Goal: Task Accomplishment & Management: Complete application form

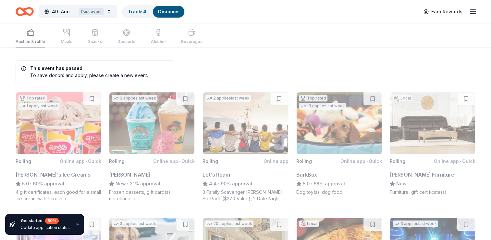
click at [473, 11] on icon "button" at bounding box center [473, 12] width 8 height 8
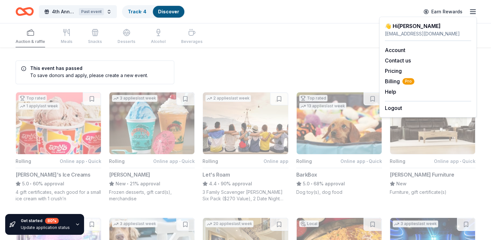
click at [21, 11] on icon "Home" at bounding box center [25, 11] width 18 height 15
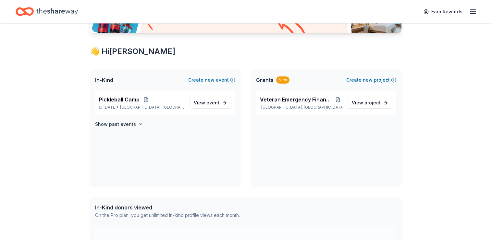
scroll to position [97, 0]
click at [207, 103] on span "View event" at bounding box center [207, 102] width 26 height 8
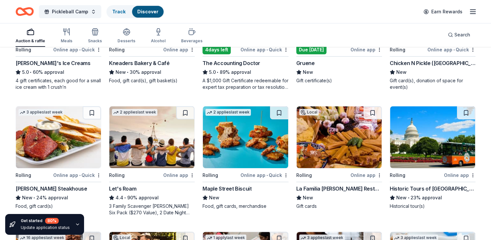
scroll to position [162, 0]
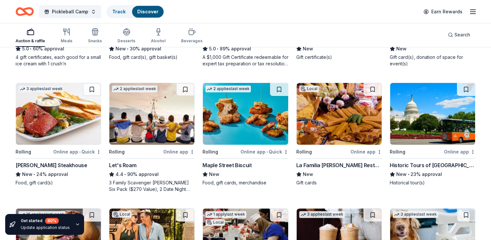
click at [32, 163] on div "[PERSON_NAME] Steakhouse" at bounding box center [51, 165] width 71 height 8
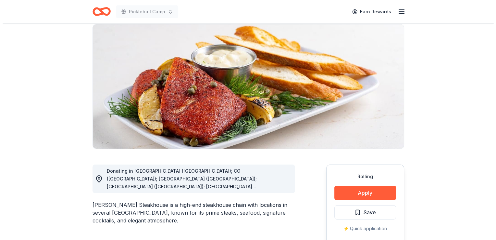
scroll to position [65, 0]
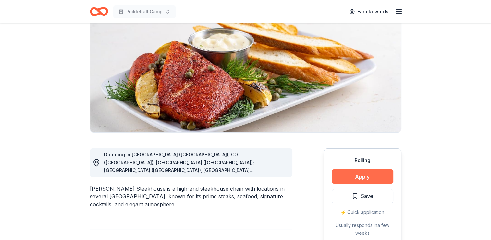
click at [364, 177] on button "Apply" at bounding box center [363, 176] width 62 height 14
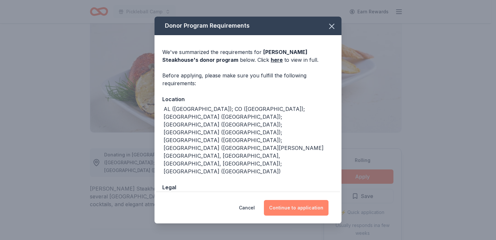
click at [299, 204] on button "Continue to application" at bounding box center [296, 208] width 65 height 16
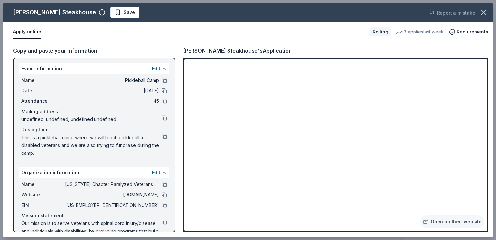
scroll to position [19, 0]
